Goal: Obtain resource: Download file/media

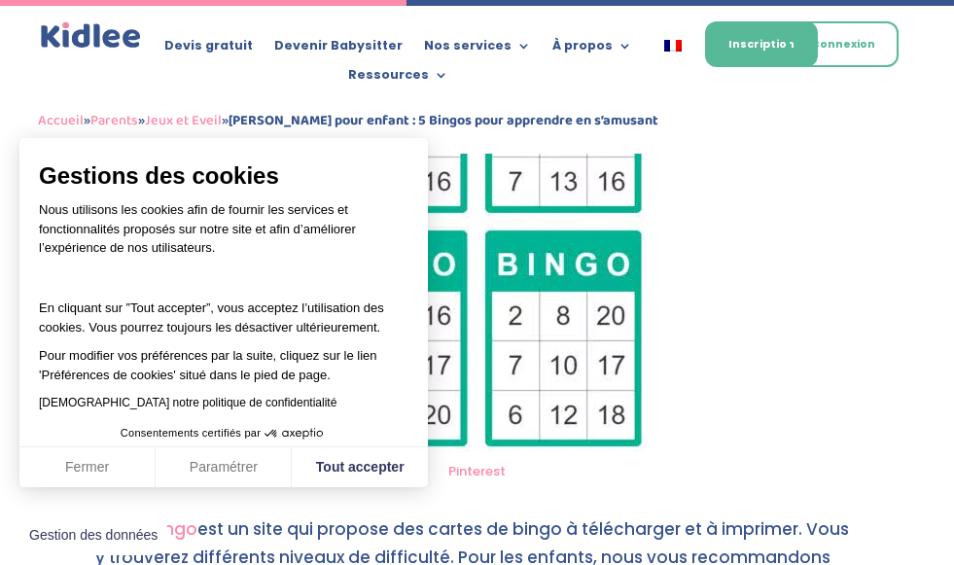
scroll to position [2430, 0]
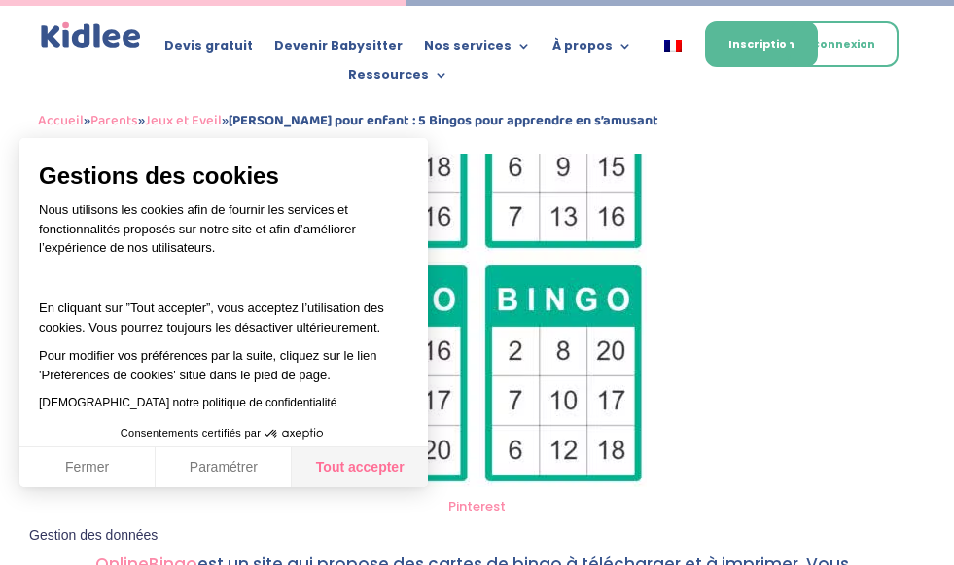
click at [332, 475] on button "Tout accepter" at bounding box center [360, 467] width 136 height 41
checkbox input "true"
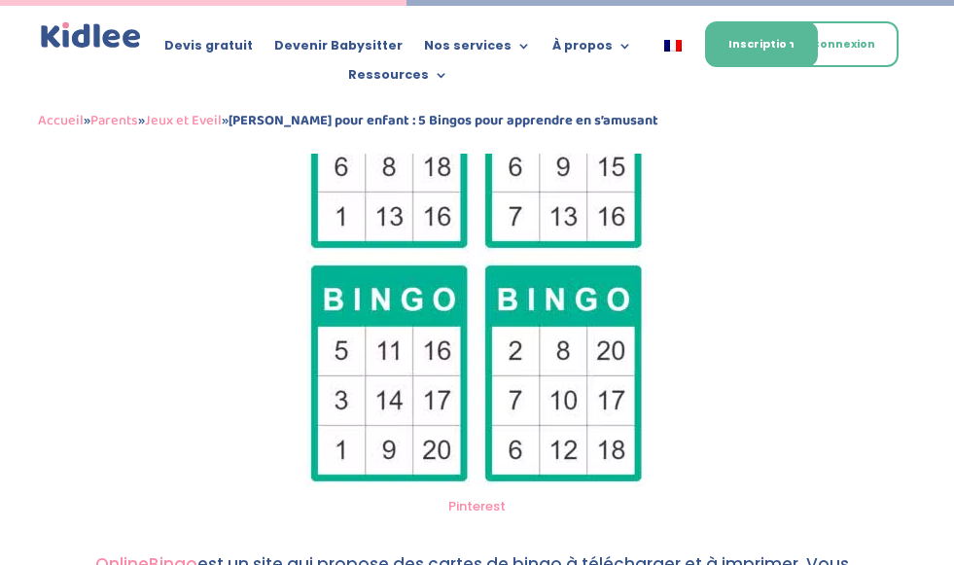
click at [490, 515] on link "Pinterest" at bounding box center [476, 506] width 57 height 18
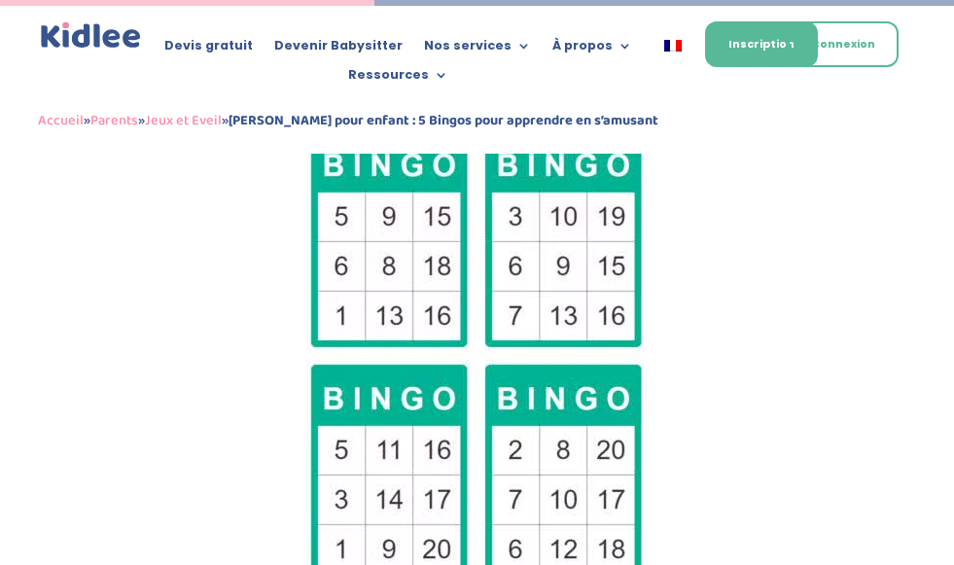
scroll to position [2236, 0]
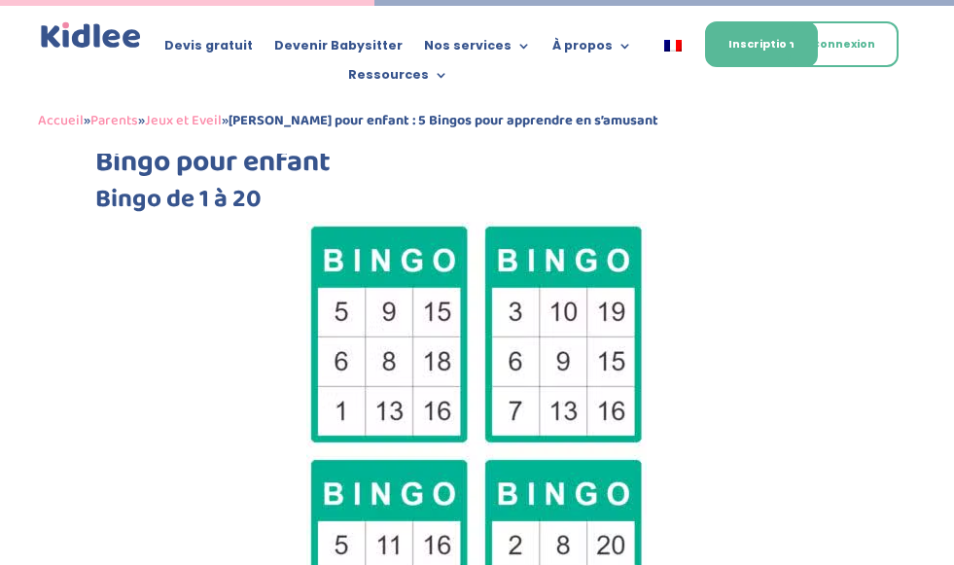
drag, startPoint x: 133, startPoint y: 327, endPoint x: 739, endPoint y: 231, distance: 613.0
click at [739, 222] on h3 "Bingo de 1 à 20" at bounding box center [476, 204] width 763 height 35
drag, startPoint x: 122, startPoint y: 376, endPoint x: 128, endPoint y: 390, distance: 14.8
drag, startPoint x: 170, startPoint y: 295, endPoint x: 257, endPoint y: 313, distance: 88.3
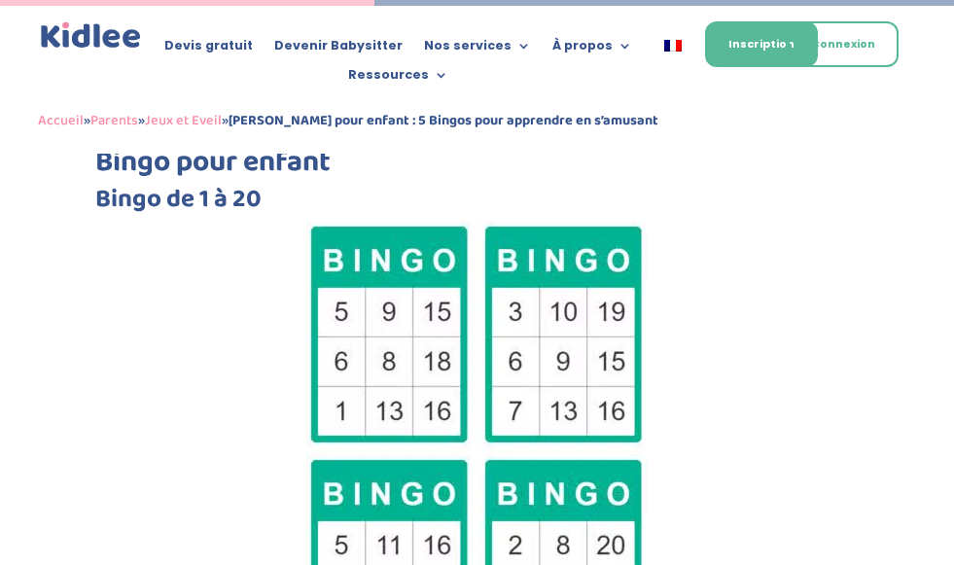
click at [434, 338] on img at bounding box center [476, 452] width 340 height 460
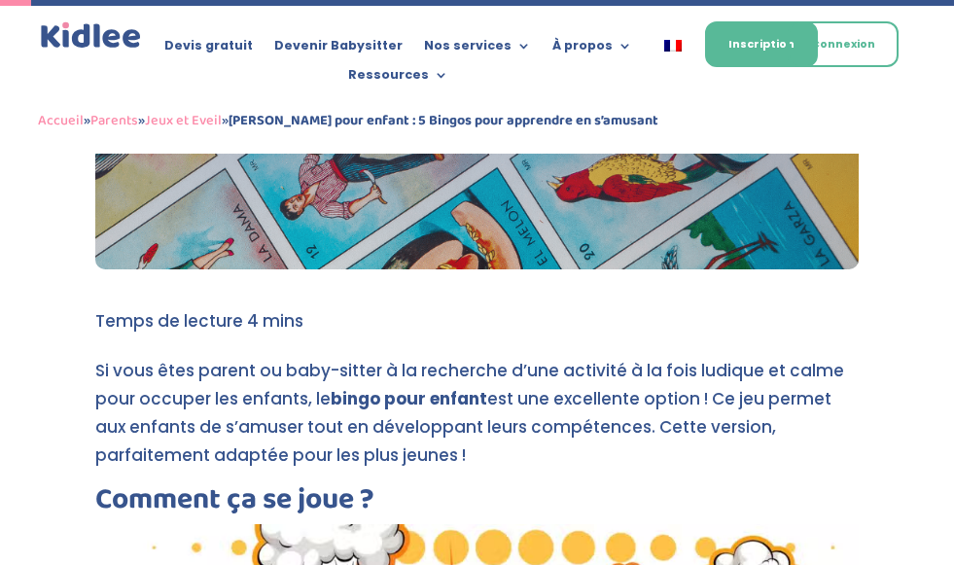
scroll to position [0, 0]
